Goal: Navigation & Orientation: Go to known website

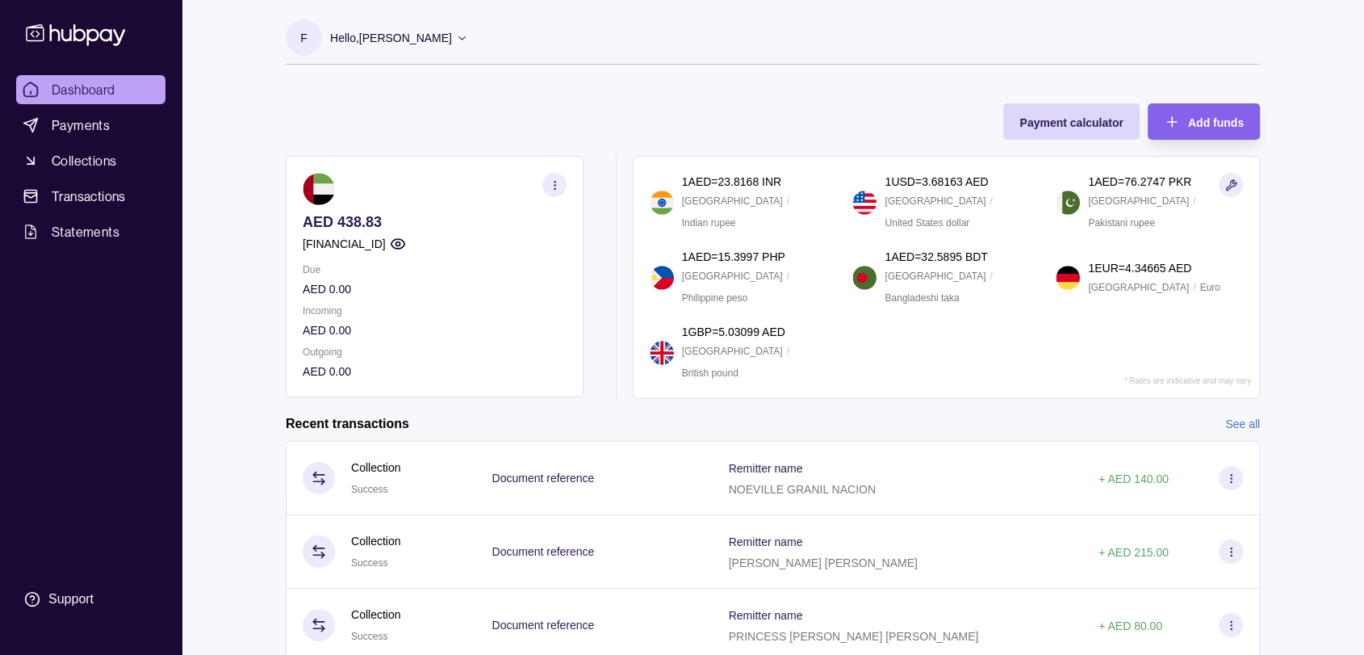
click at [110, 414] on div "Dashboard Payments Collections Transactions Statements Support" at bounding box center [91, 345] width 162 height 541
